Goal: Task Accomplishment & Management: Manage account settings

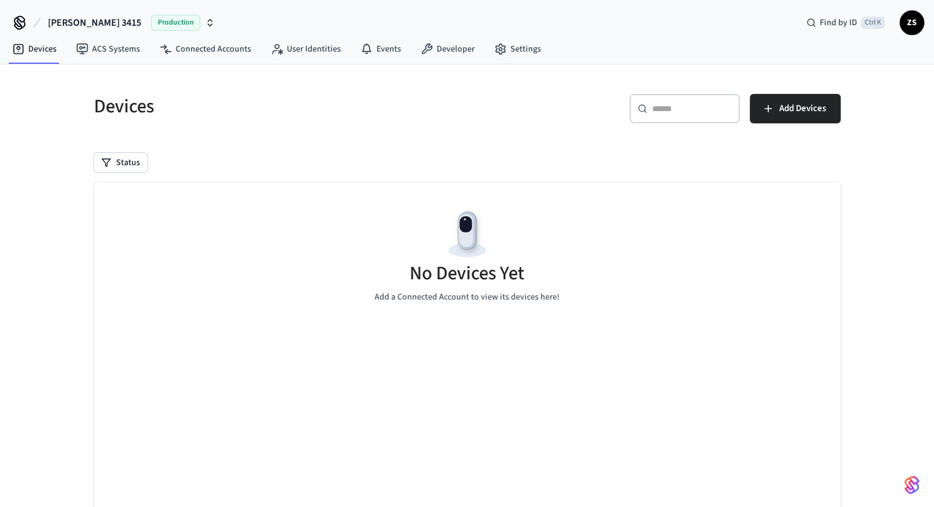
click at [151, 17] on span "Production" at bounding box center [175, 23] width 49 height 16
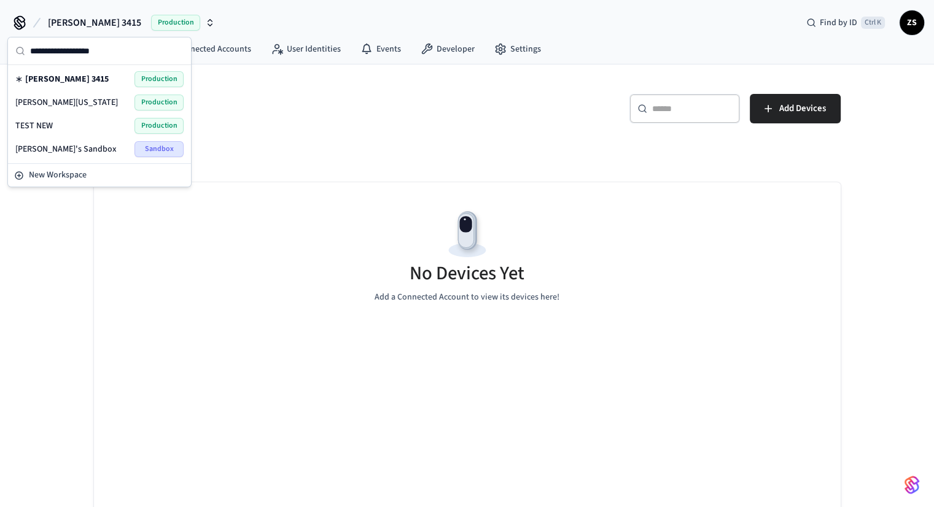
click at [50, 103] on span "[PERSON_NAME][US_STATE]" at bounding box center [66, 102] width 103 height 12
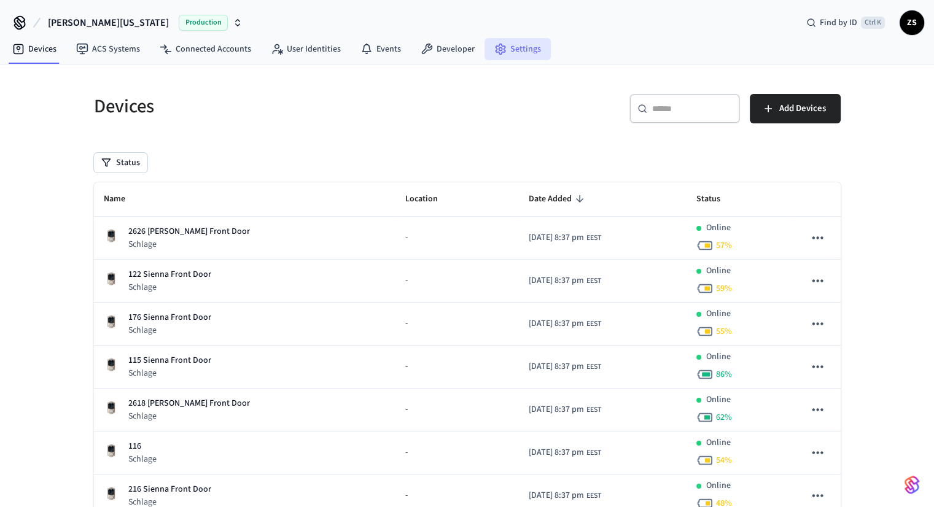
click at [511, 50] on link "Settings" at bounding box center [517, 49] width 66 height 22
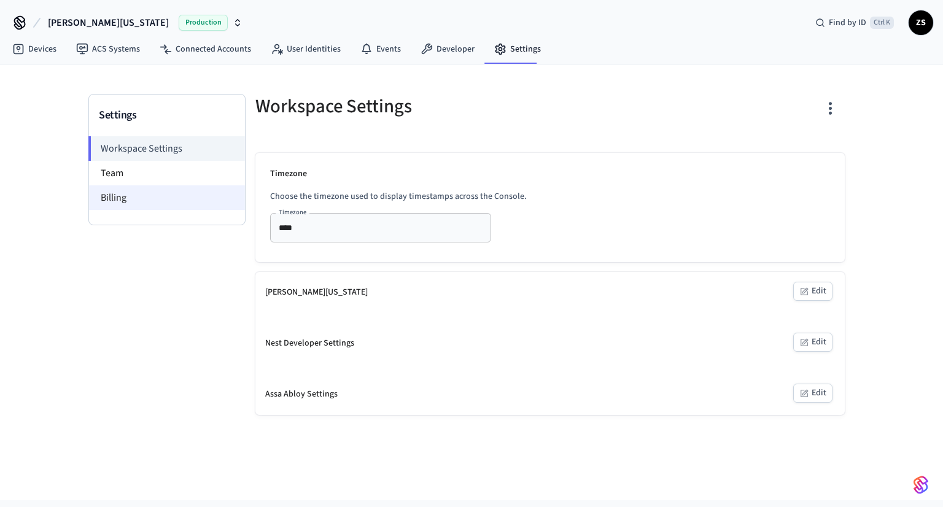
click at [112, 191] on li "Billing" at bounding box center [167, 197] width 156 height 25
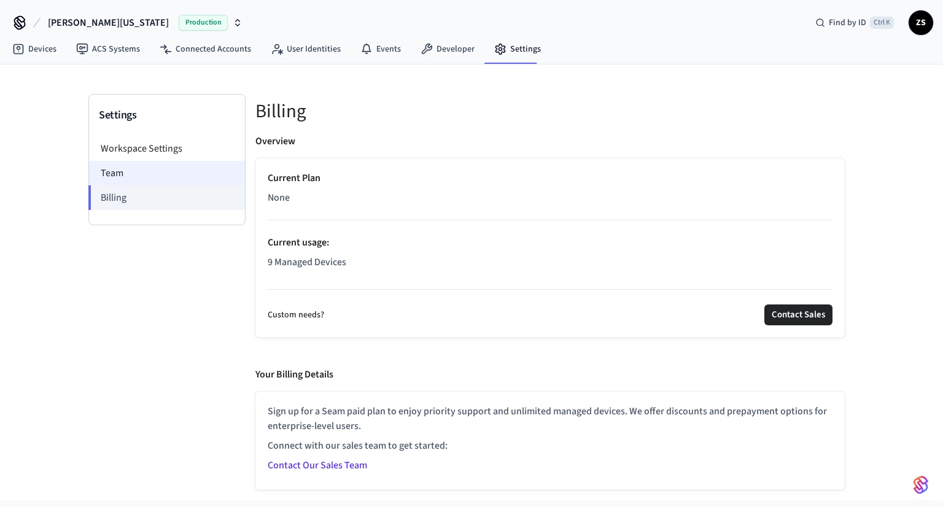
click at [145, 172] on li "Team" at bounding box center [167, 173] width 156 height 25
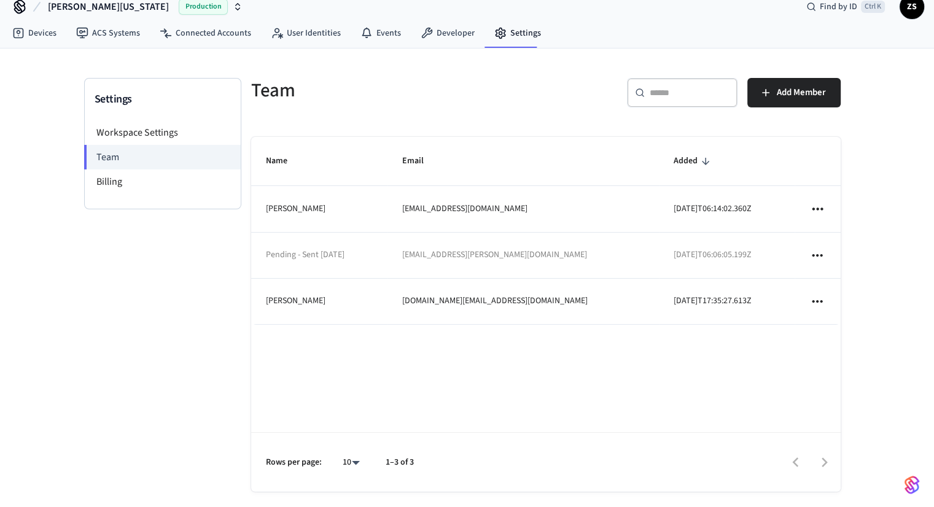
scroll to position [25, 0]
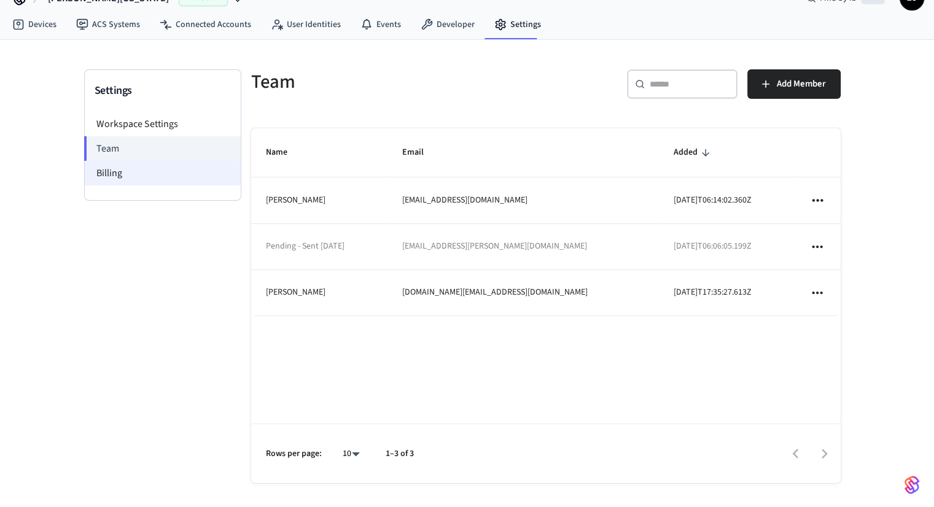
click at [89, 166] on li "Billing" at bounding box center [163, 173] width 156 height 25
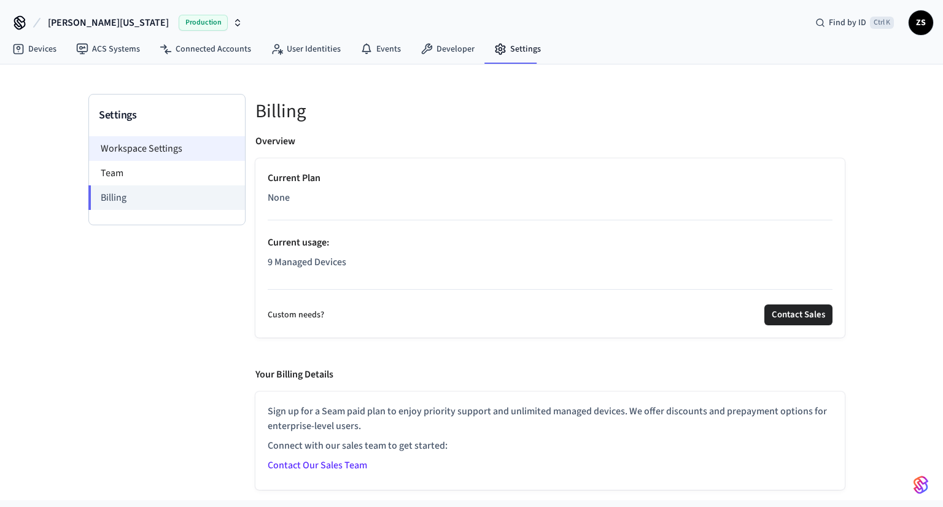
click at [133, 149] on li "Workspace Settings" at bounding box center [167, 148] width 156 height 25
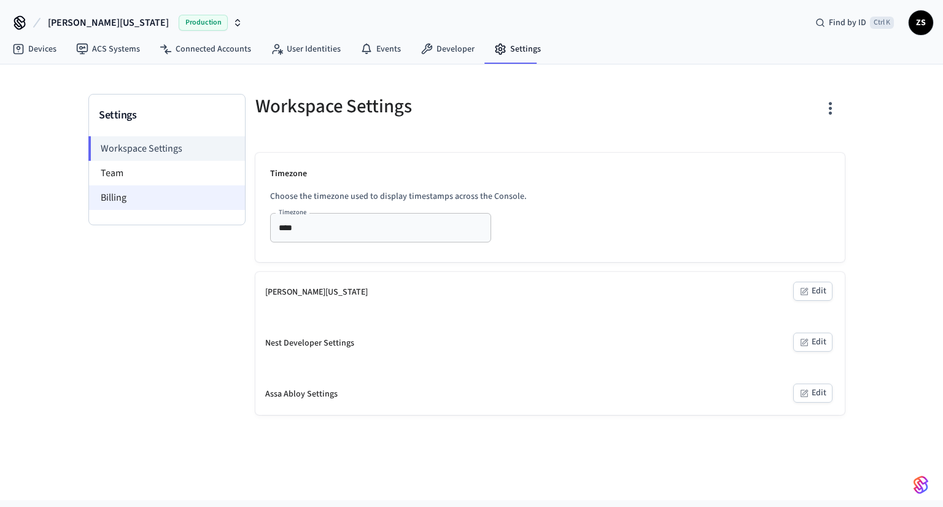
click at [133, 199] on li "Billing" at bounding box center [167, 197] width 156 height 25
